Goal: Information Seeking & Learning: Learn about a topic

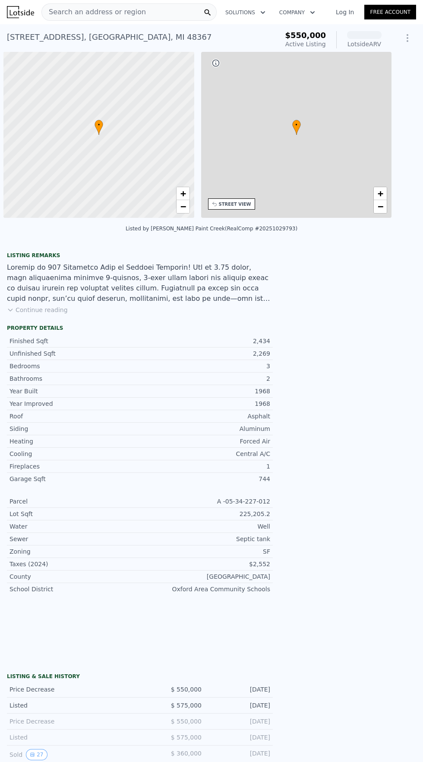
scroll to position [0, 3]
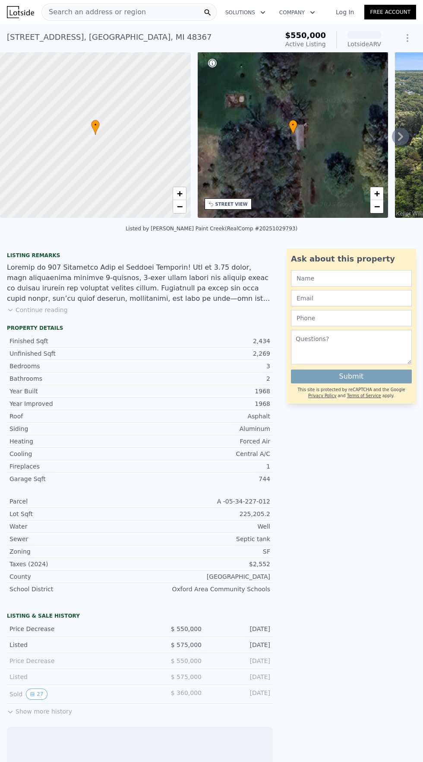
click at [111, 11] on span "Search an address or region" at bounding box center [94, 12] width 104 height 10
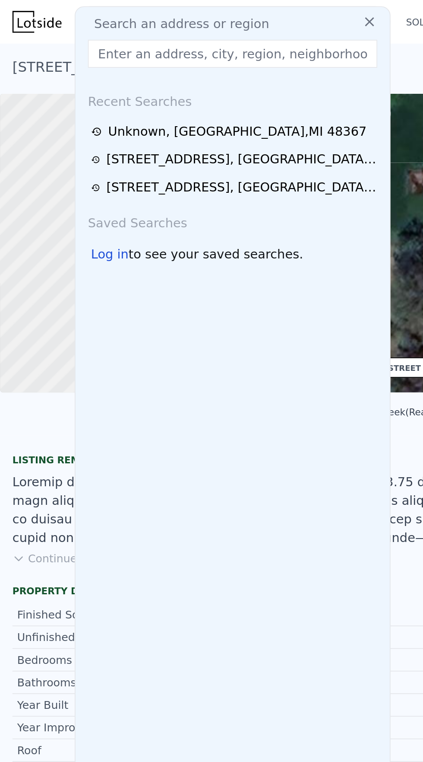
type input "[STREET_ADDRESS][PERSON_NAME]"
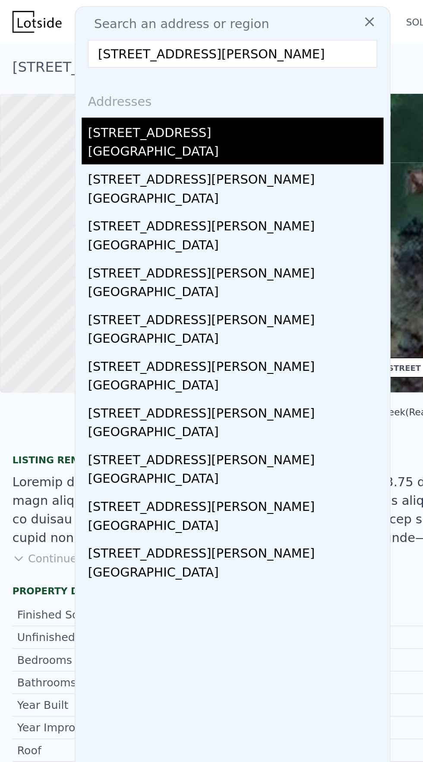
click at [89, 73] on div "[STREET_ADDRESS]" at bounding box center [131, 72] width 164 height 14
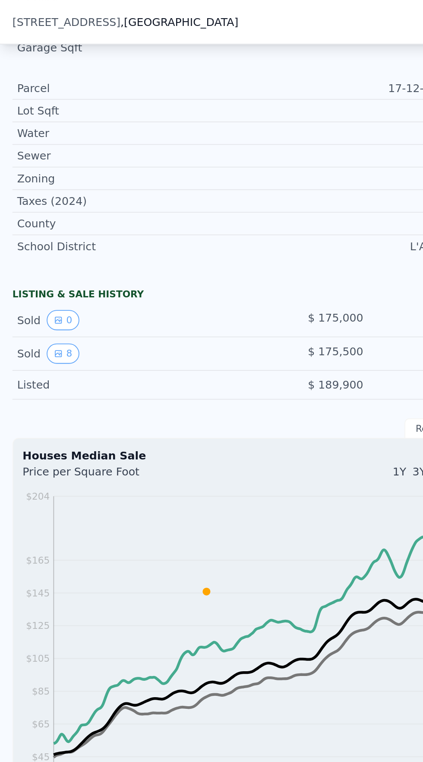
scroll to position [437, 0]
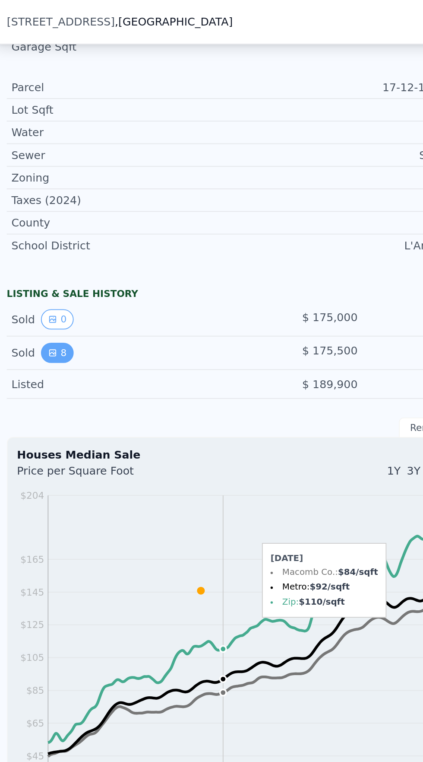
click at [37, 190] on button "8" at bounding box center [35, 195] width 18 height 11
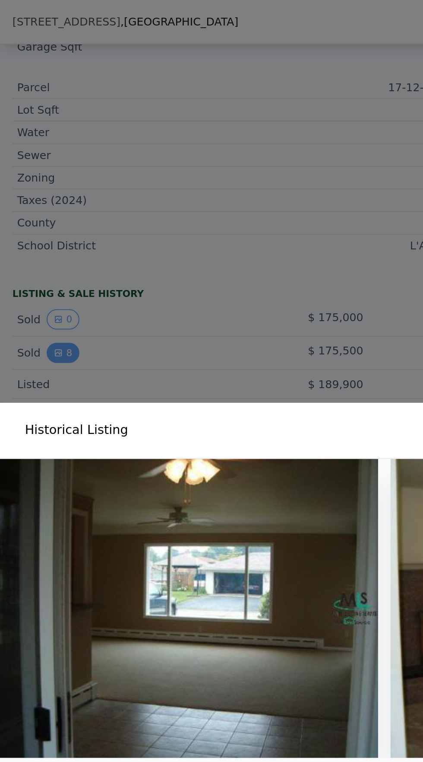
scroll to position [0, 1415]
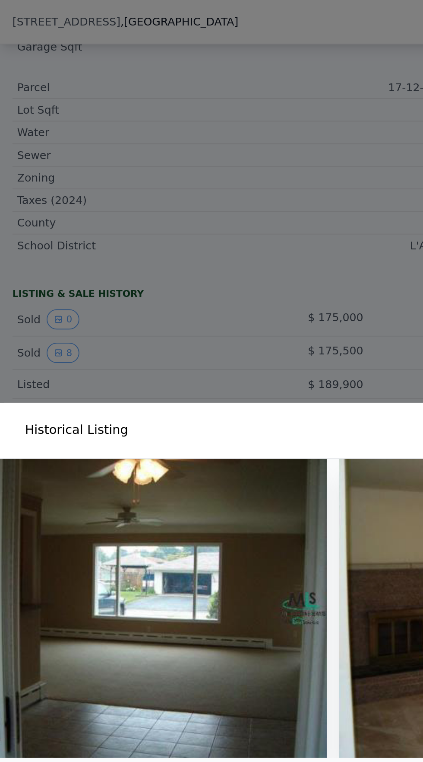
click at [153, 112] on div at bounding box center [211, 381] width 423 height 762
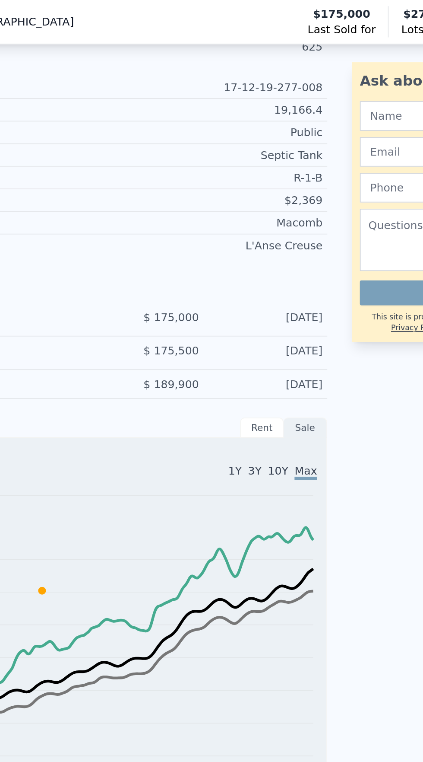
click at [267, 281] on icon "2011 2012 2013 2014 2014 2015 2016 2017 2018 2019 2020 2021 2022 2023 2024 2025…" at bounding box center [140, 365] width 255 height 191
click at [253, 284] on icon "2011 2012 2013 2014 2014 2015 2016 2017 2018 2019 2020 2021 2022 2023 2024 2025…" at bounding box center [140, 365] width 255 height 191
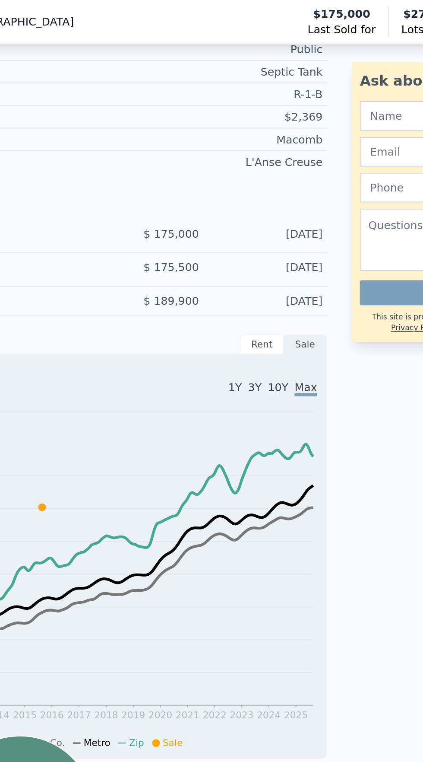
scroll to position [489, 0]
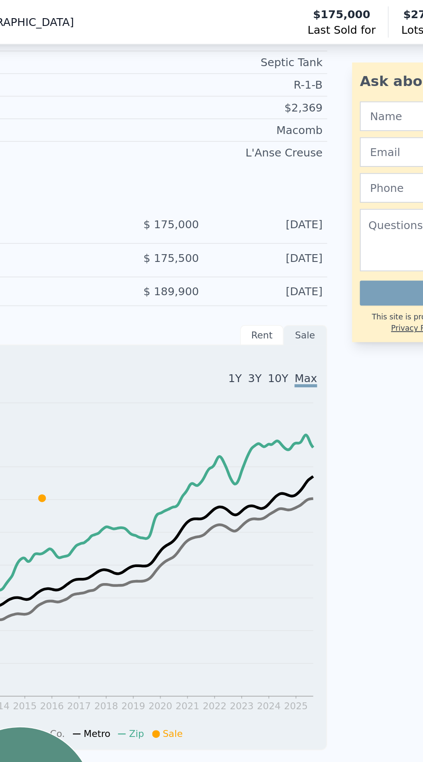
click at [261, 241] on icon at bounding box center [147, 300] width 235 height 119
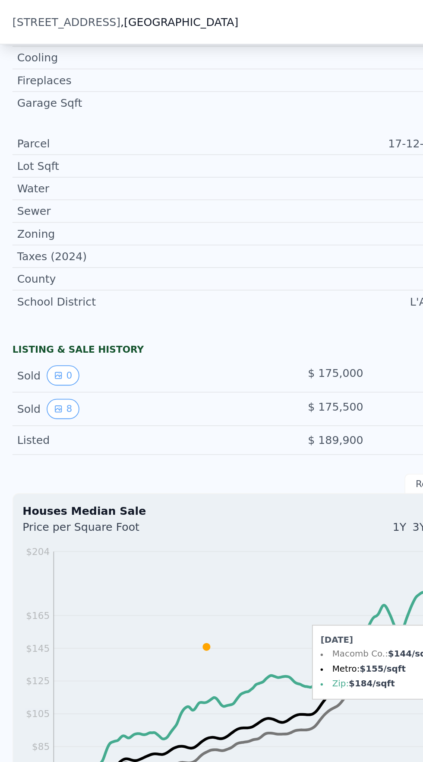
scroll to position [398, 0]
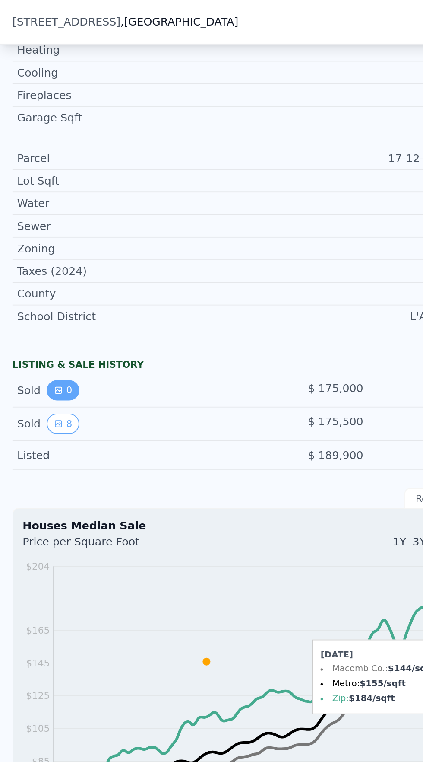
click at [32, 215] on icon "View historical data" at bounding box center [32, 216] width 3 height 3
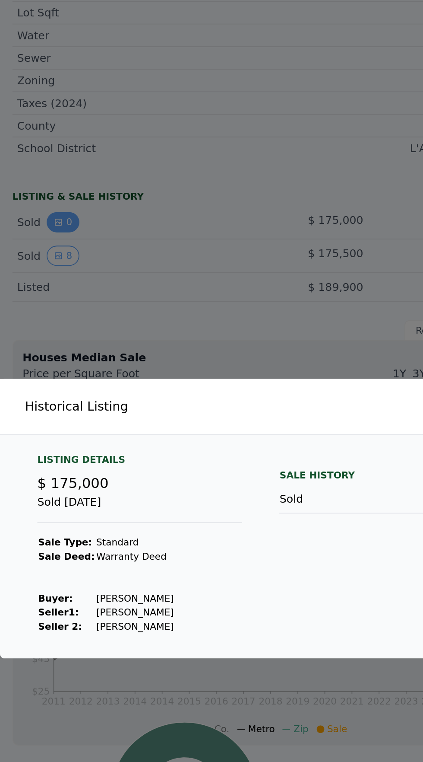
scroll to position [0, 0]
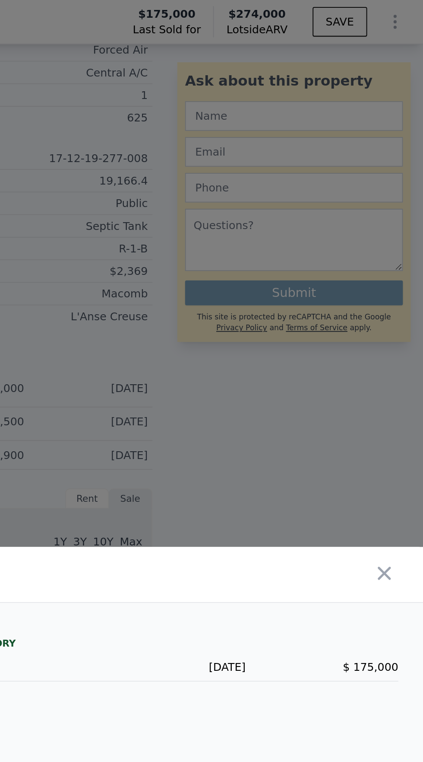
click at [364, 257] on div at bounding box center [211, 381] width 423 height 762
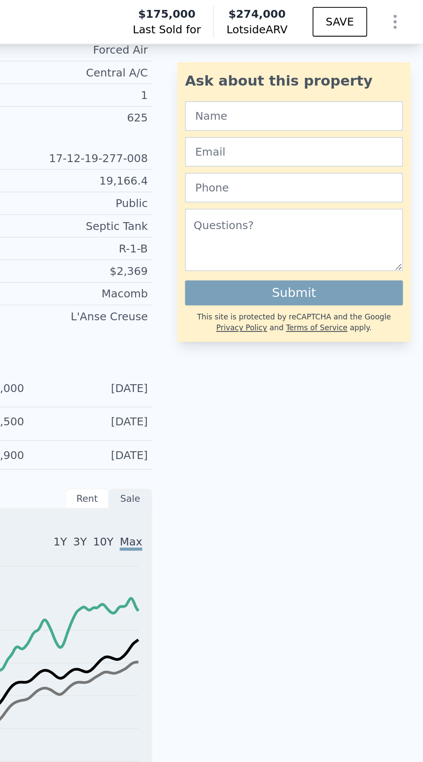
type input "4"
type input "2.5"
type input "3"
type input "2326"
type input "3367"
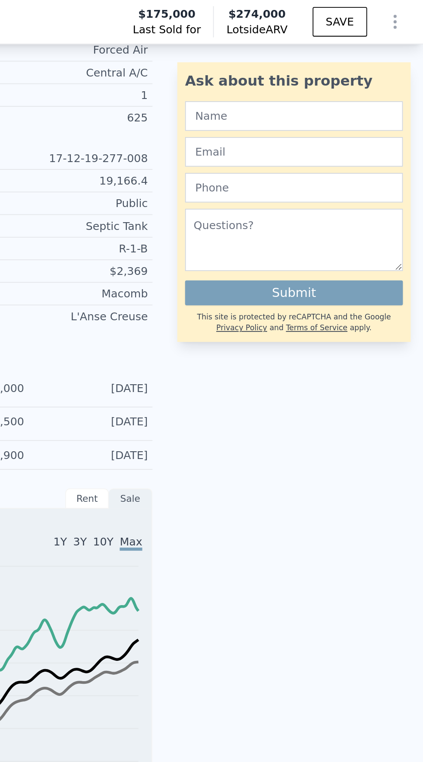
type input "130680"
type input "255261.6"
type input "$ 509,000"
type input "6"
type input "-$ 111,105"
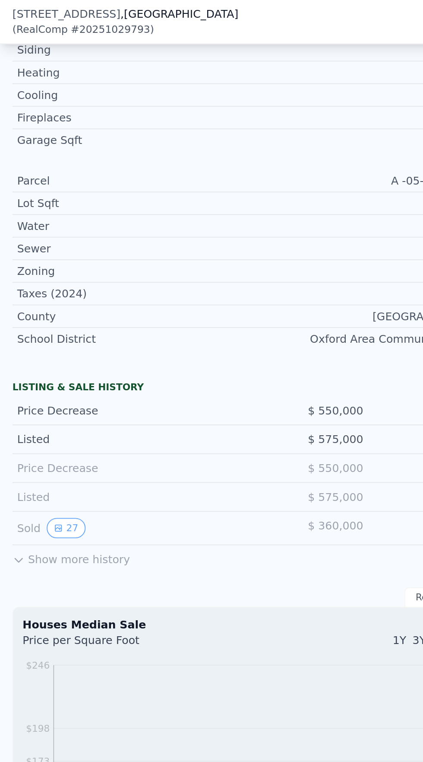
scroll to position [421, 0]
